Goal: Task Accomplishment & Management: Manage account settings

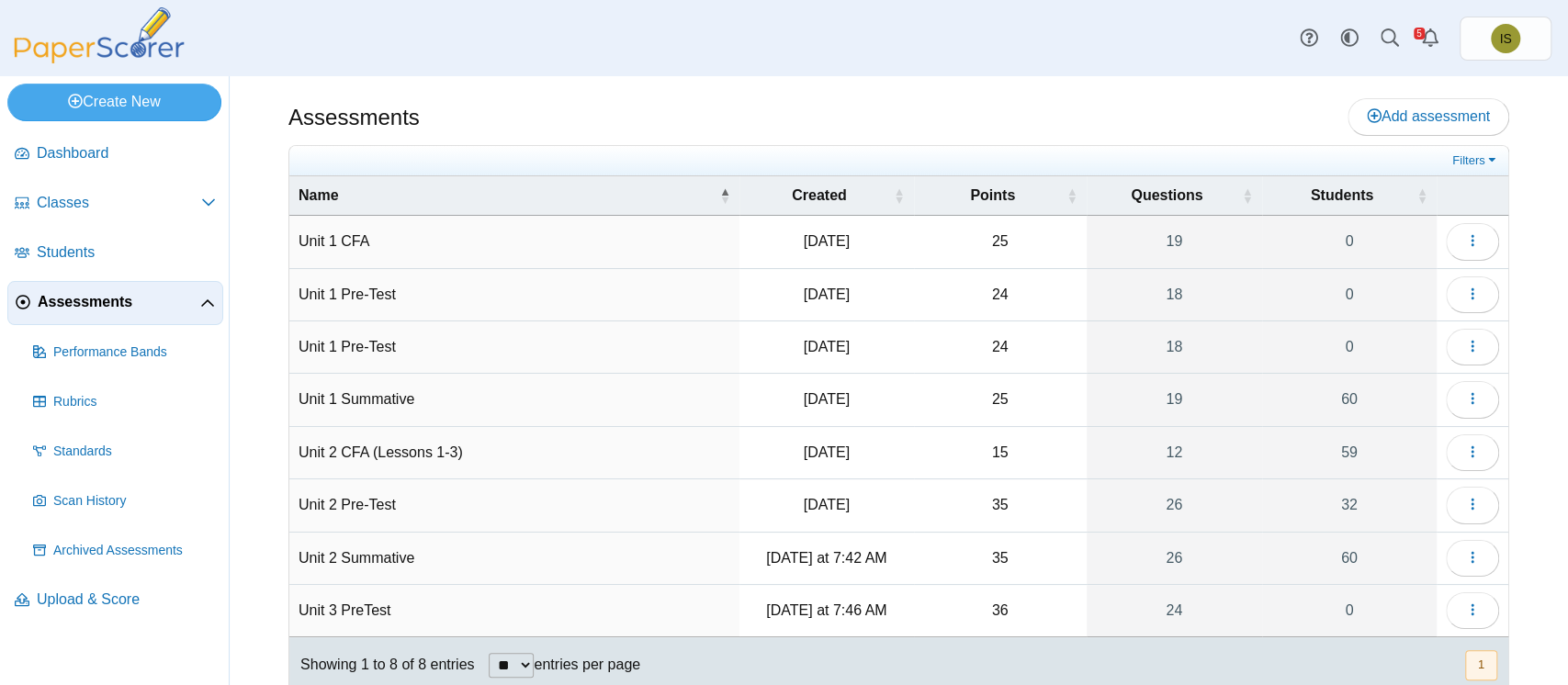
scroll to position [50, 0]
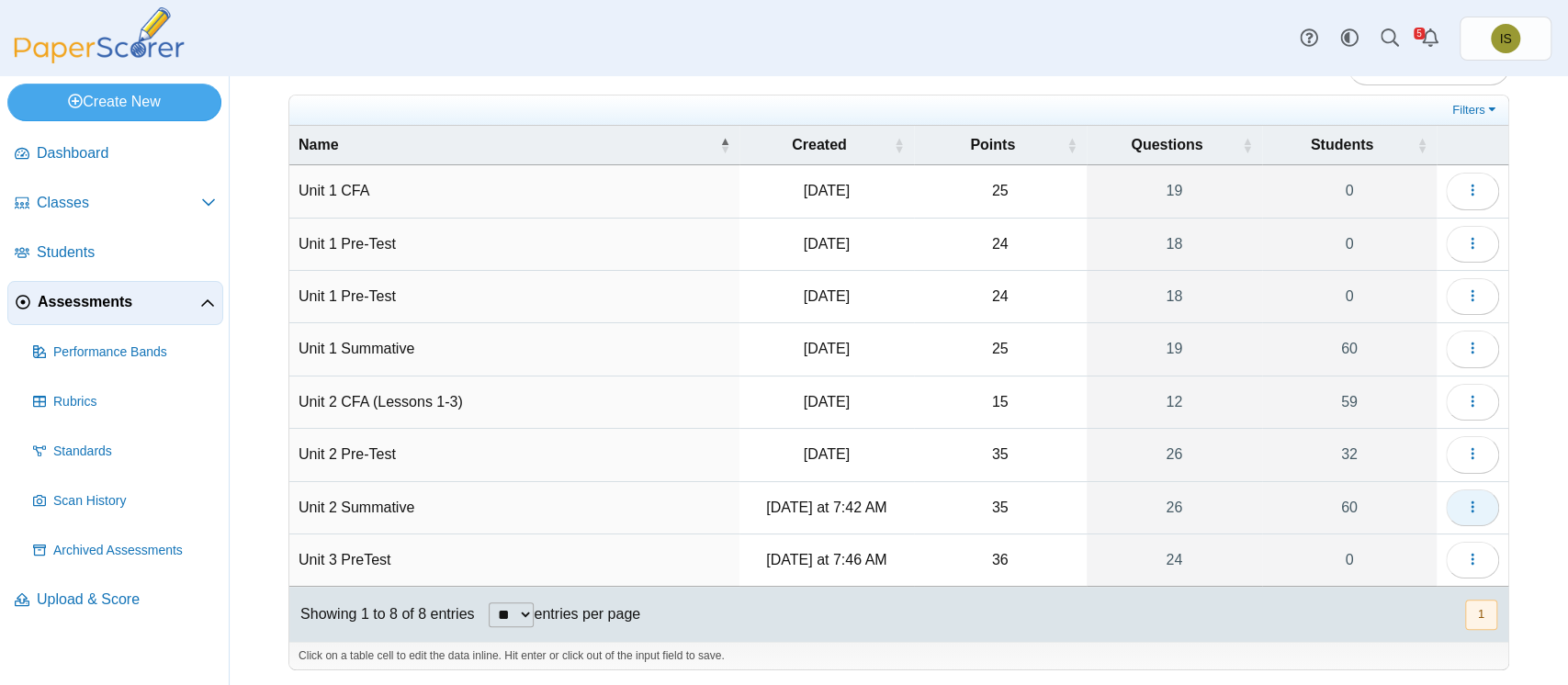
click at [1465, 510] on icon "button" at bounding box center [1471, 507] width 14 height 14
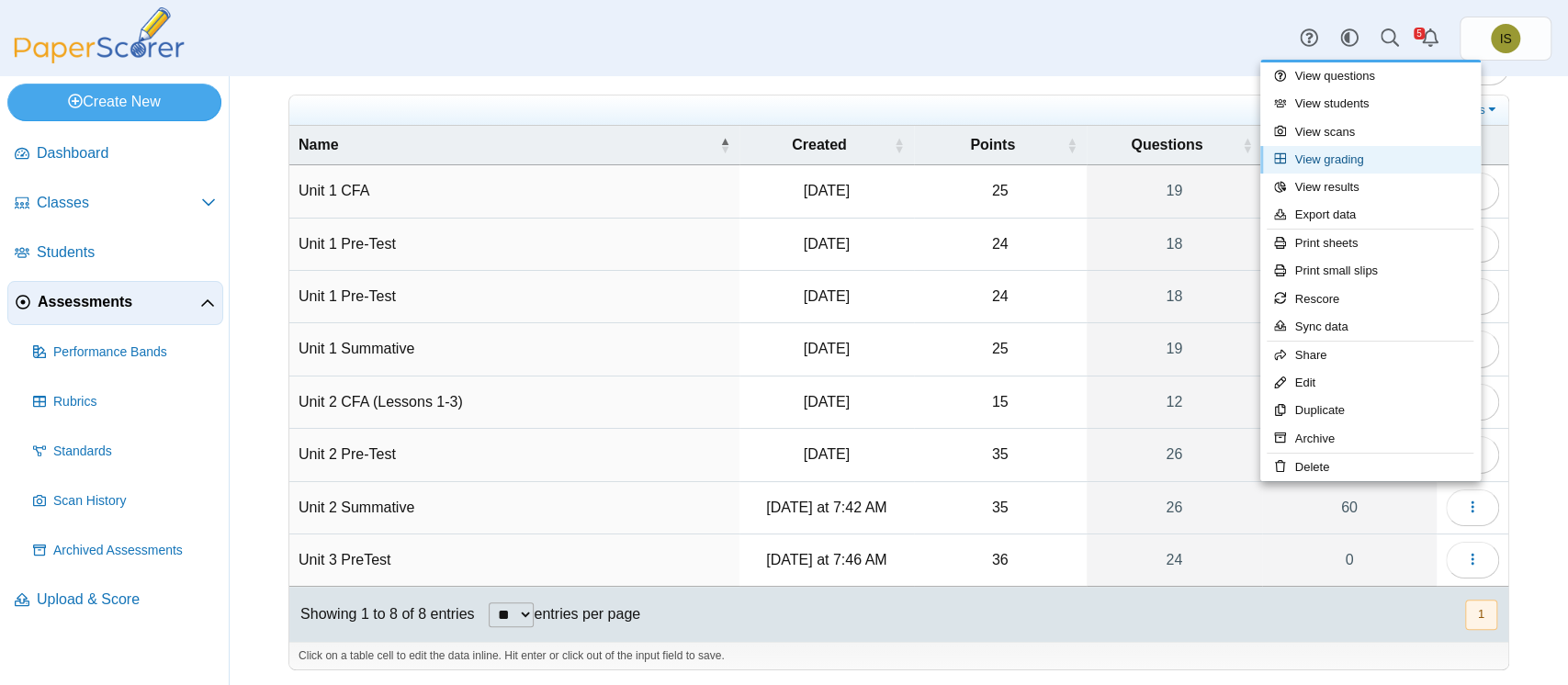
click at [1359, 168] on link "View grading" at bounding box center [1370, 159] width 220 height 28
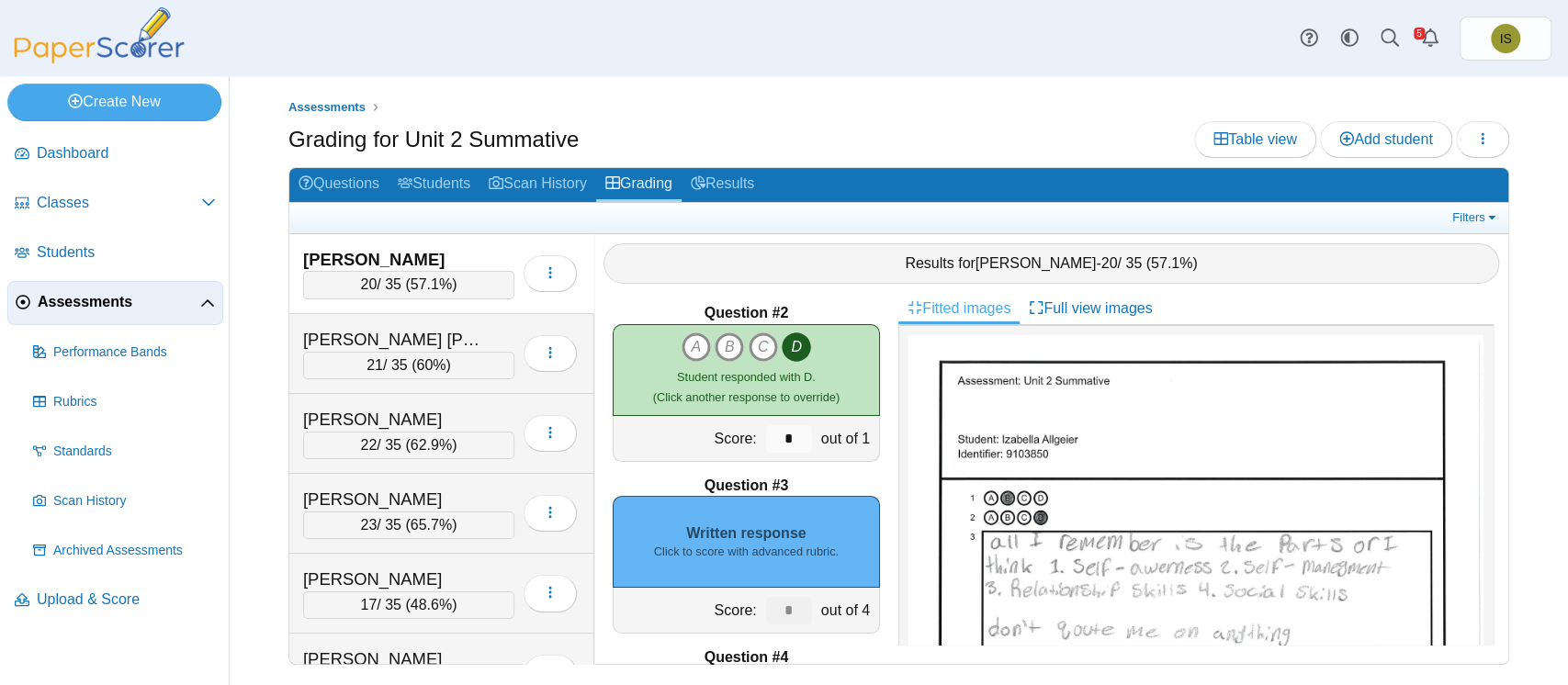
scroll to position [184, 0]
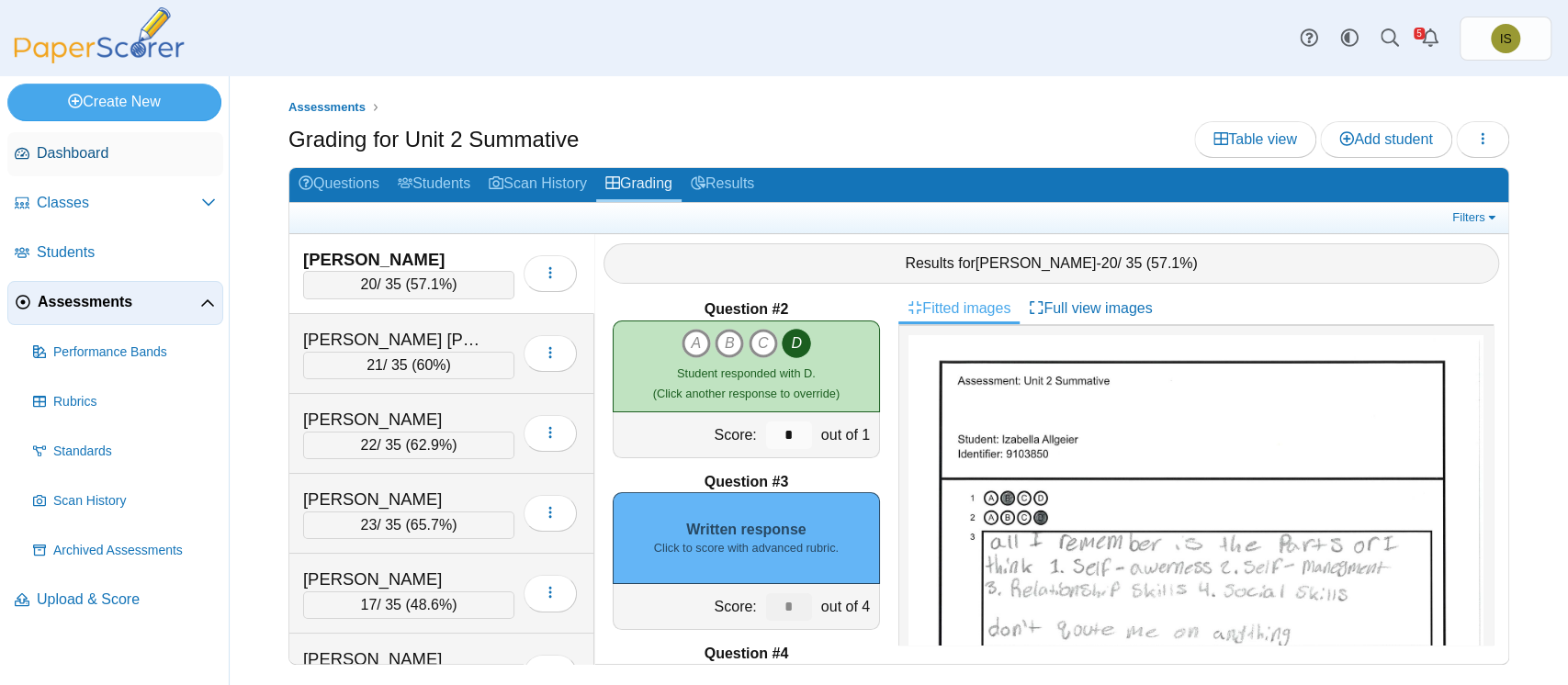
click at [69, 156] on span "Dashboard" at bounding box center [126, 153] width 179 height 20
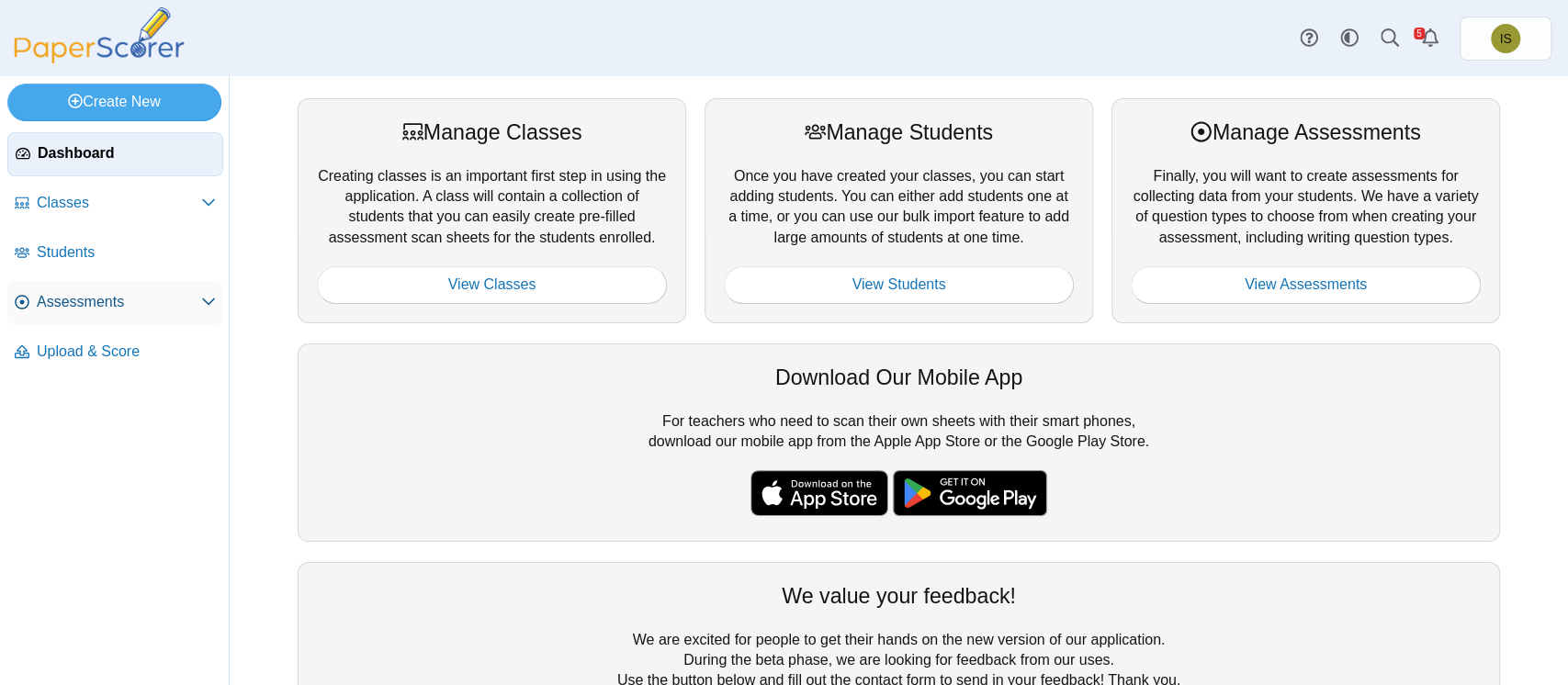
click at [101, 303] on span "Assessments" at bounding box center [119, 302] width 164 height 20
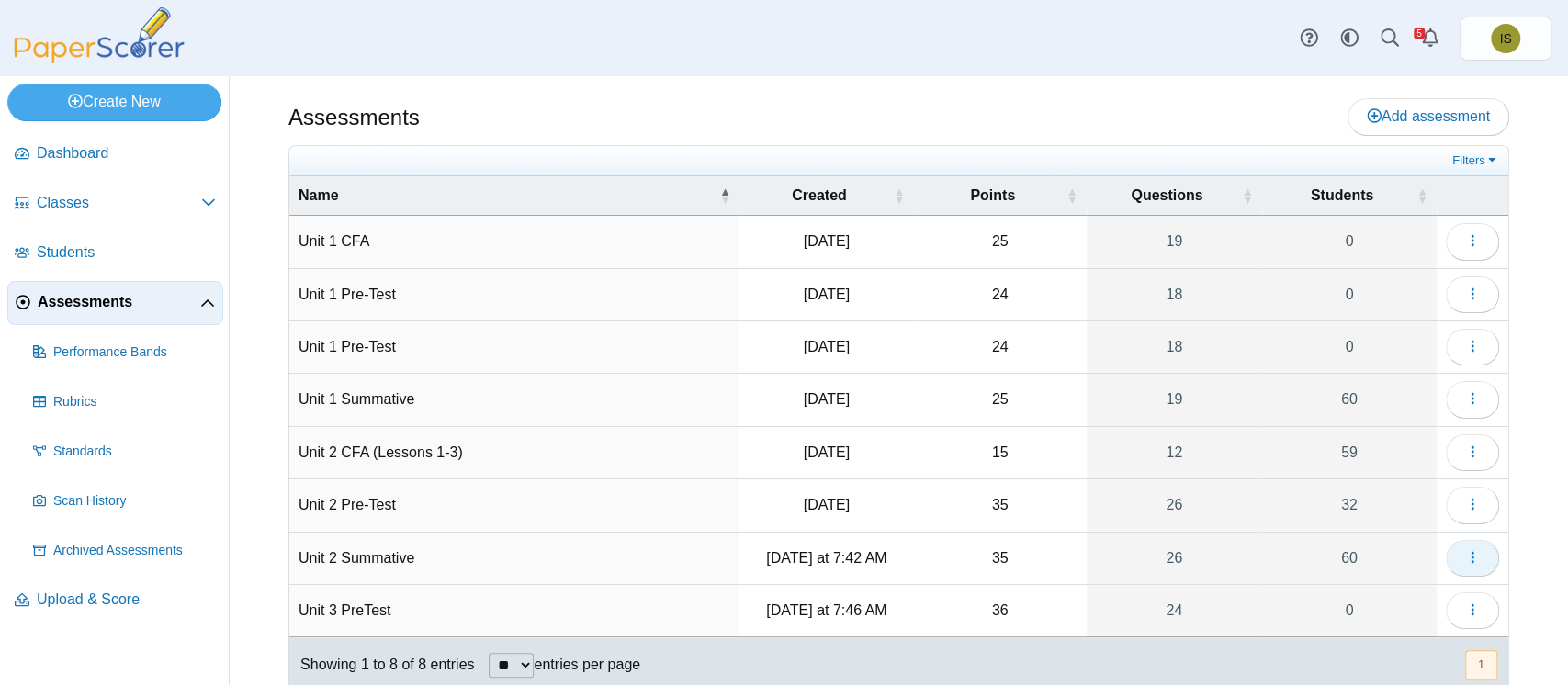
click at [1465, 557] on icon "button" at bounding box center [1471, 557] width 14 height 14
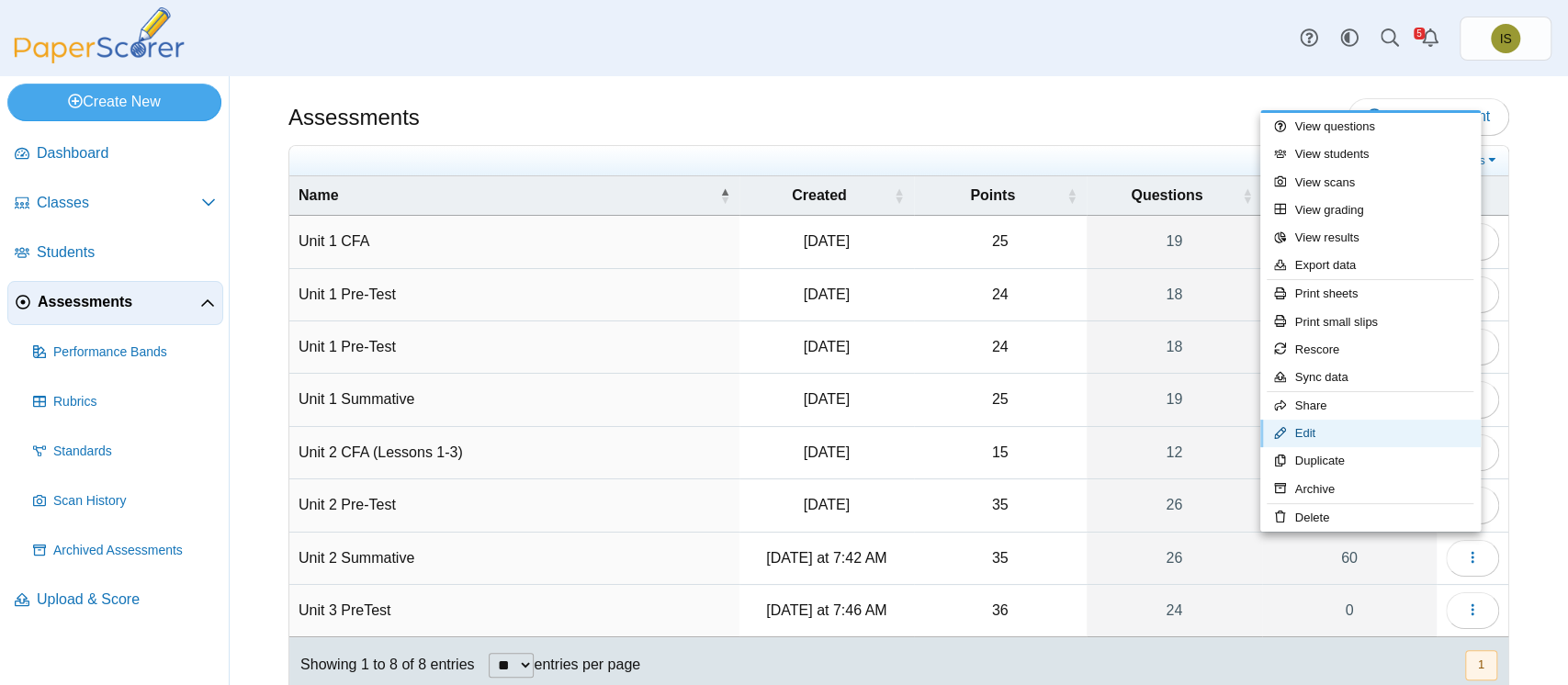
drag, startPoint x: 1318, startPoint y: 431, endPoint x: 1333, endPoint y: 430, distance: 15.0
click at [1333, 430] on link "Edit" at bounding box center [1370, 434] width 220 height 28
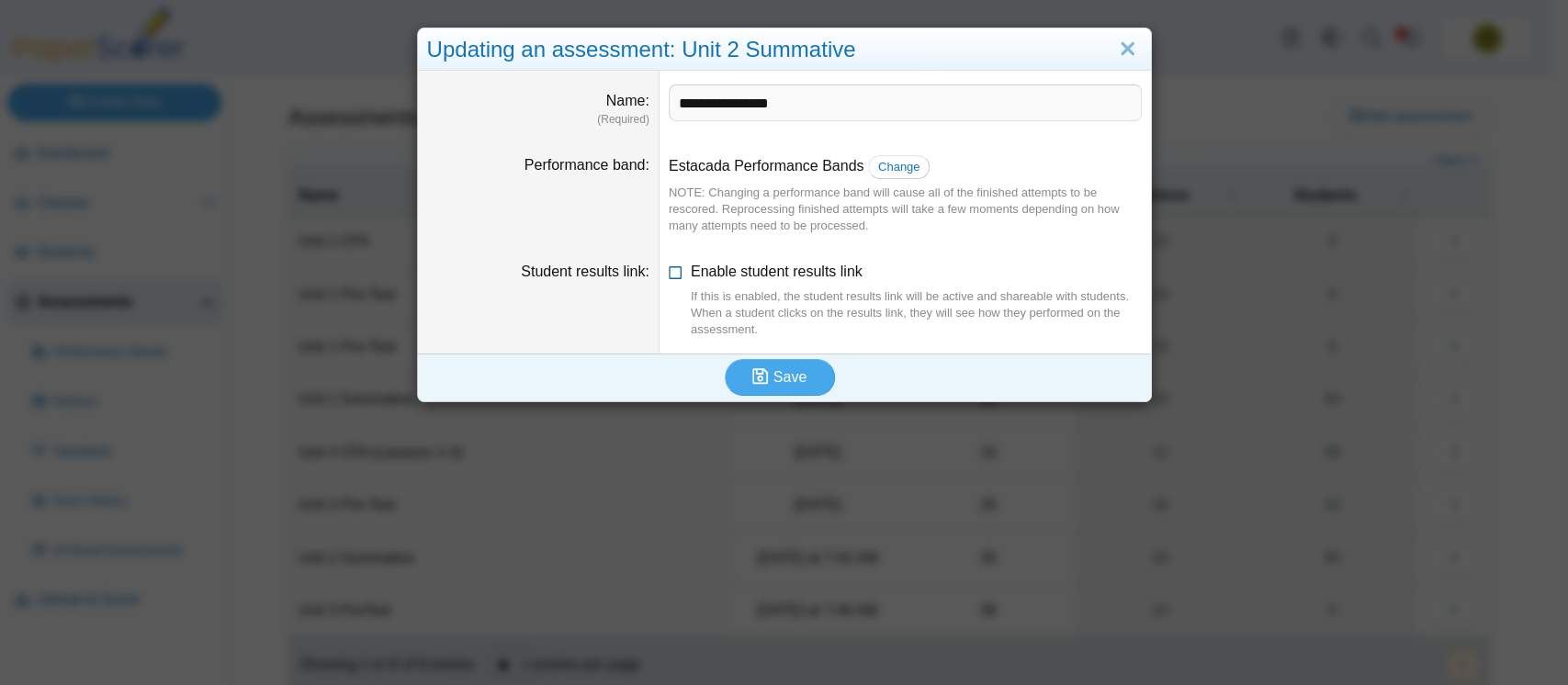
click at [669, 268] on icon at bounding box center [675, 268] width 14 height 13
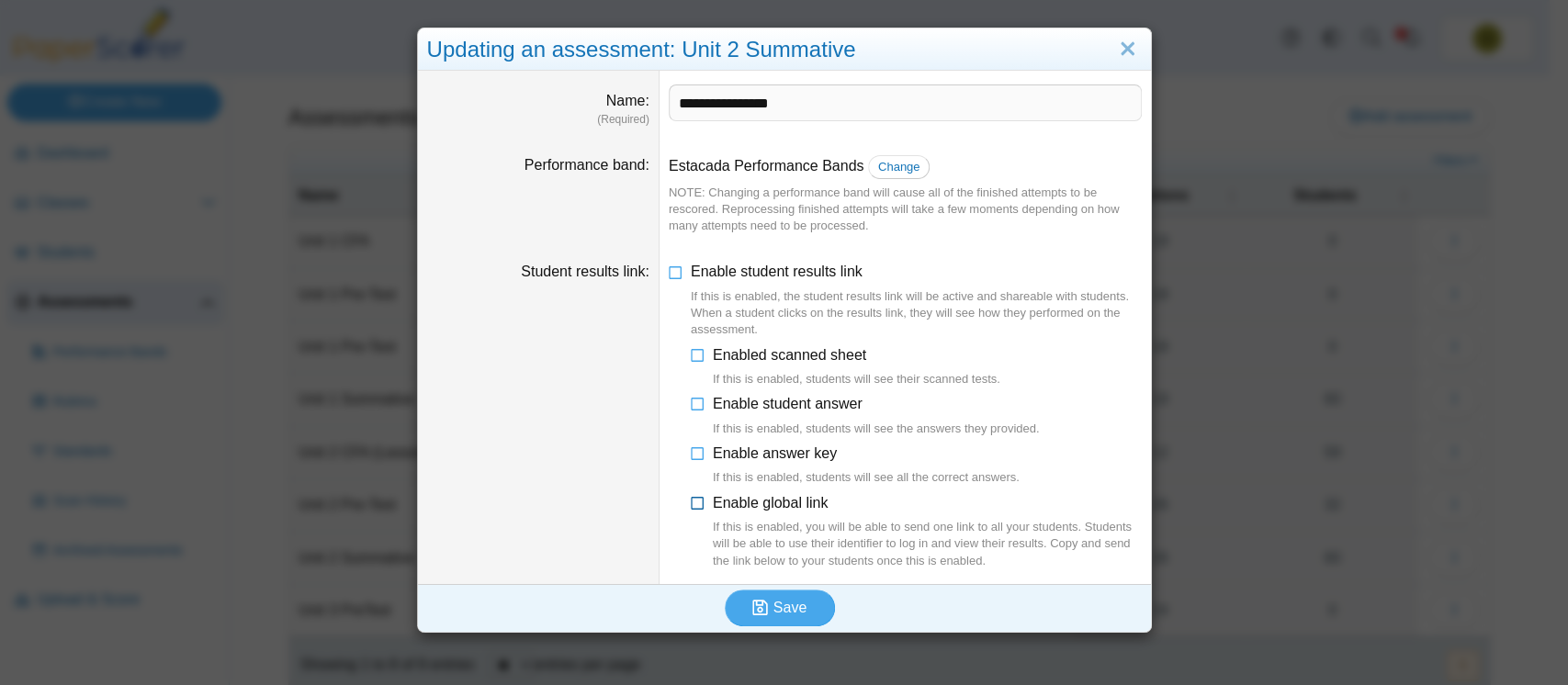
click at [691, 507] on icon at bounding box center [697, 500] width 14 height 13
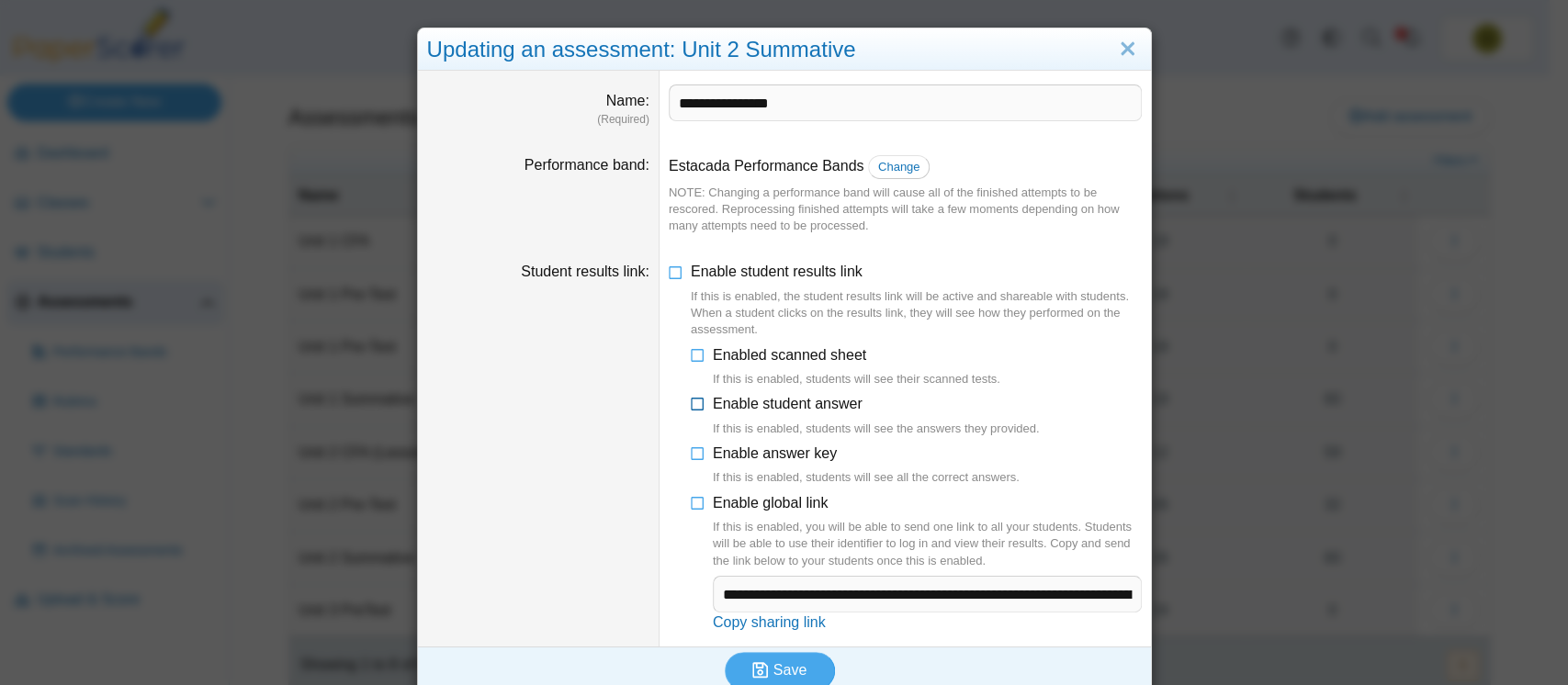
click at [691, 407] on icon at bounding box center [697, 400] width 14 height 13
click at [691, 357] on icon at bounding box center [697, 352] width 14 height 13
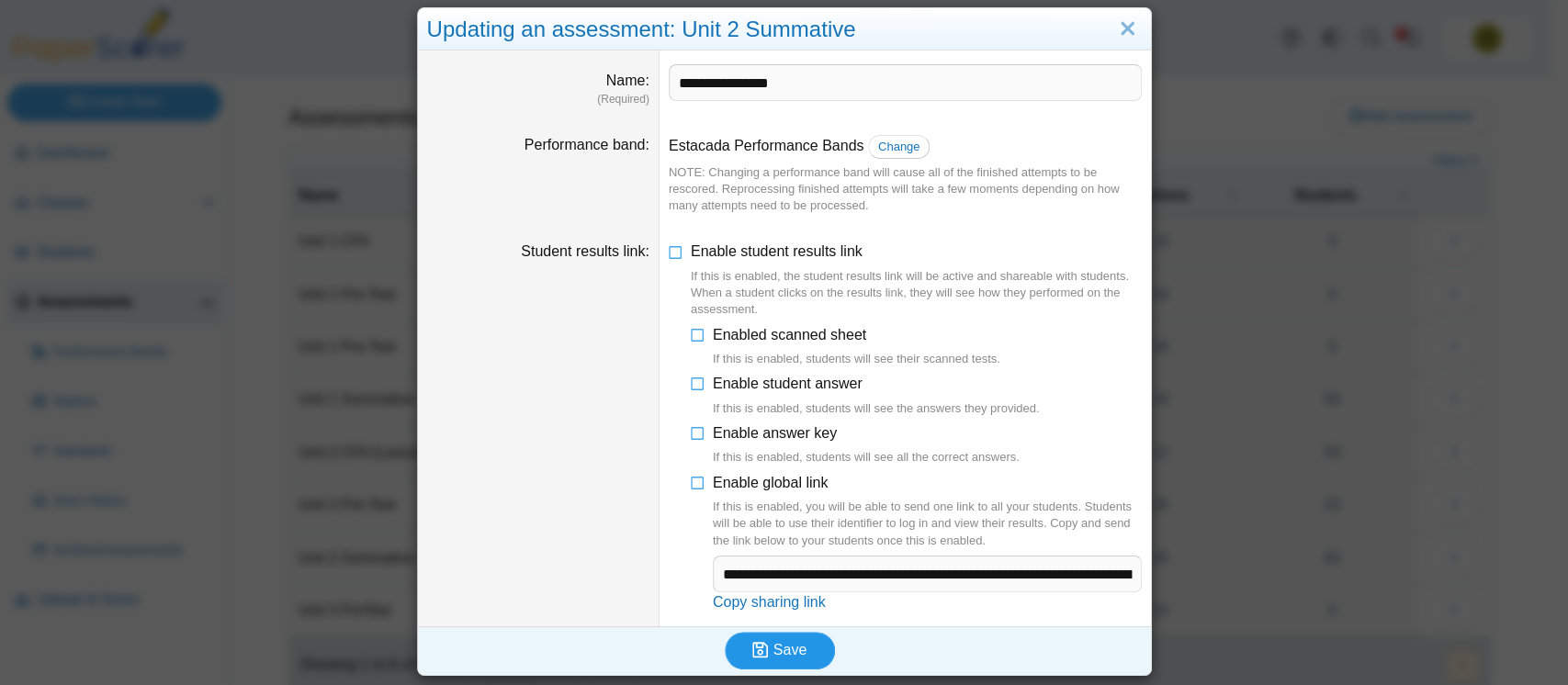
click at [752, 650] on icon "submit" at bounding box center [760, 650] width 15 height 17
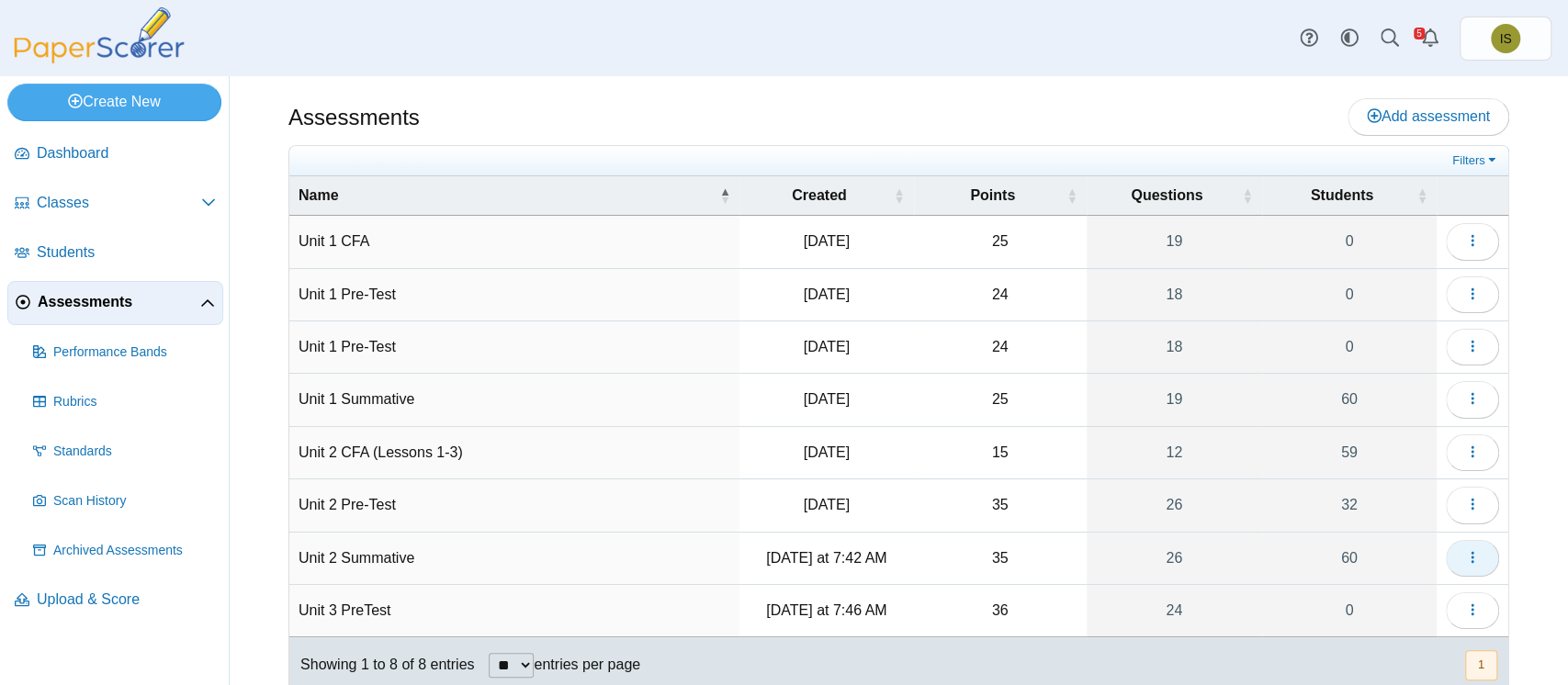
click at [1446, 553] on button "button" at bounding box center [1472, 558] width 53 height 37
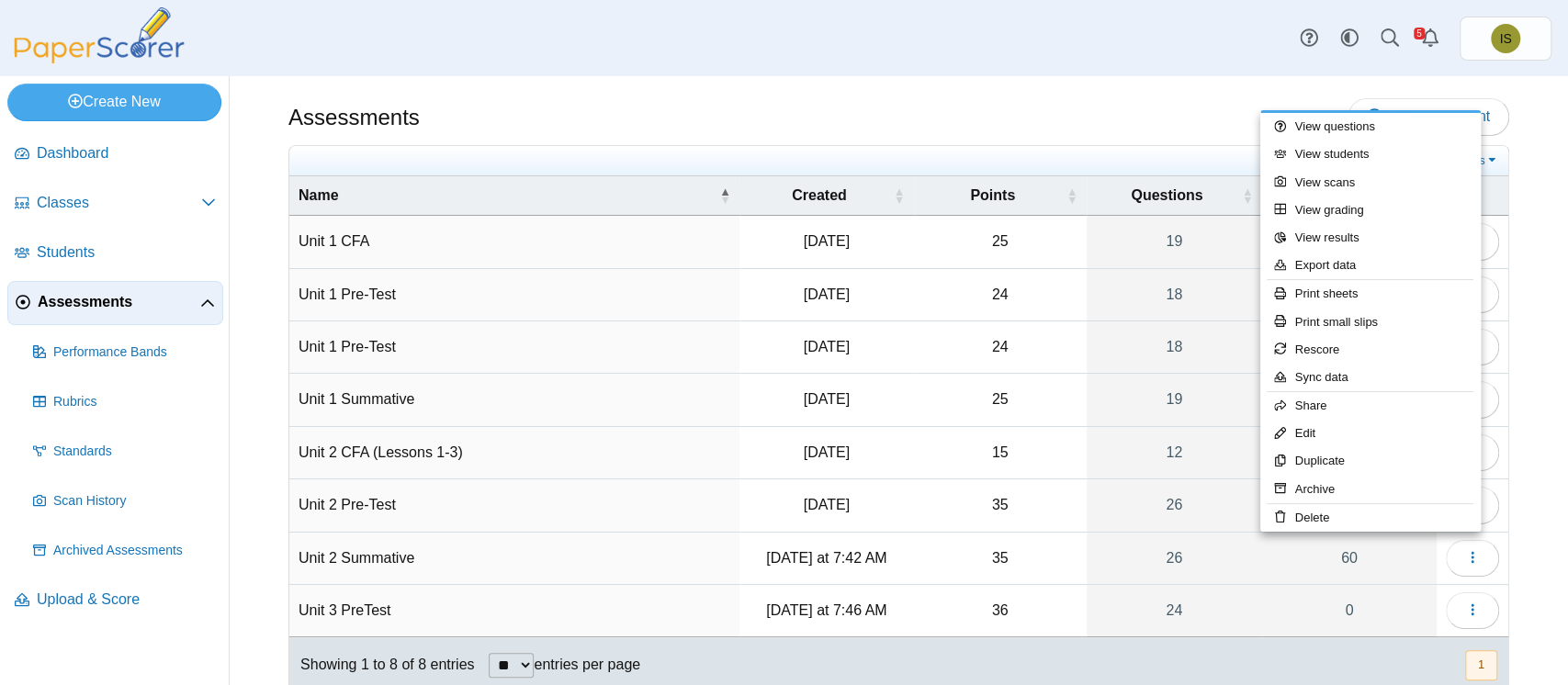
click at [1501, 316] on div "Assessments Add assessment 25 0" at bounding box center [898, 380] width 1338 height 609
